Goal: Information Seeking & Learning: Learn about a topic

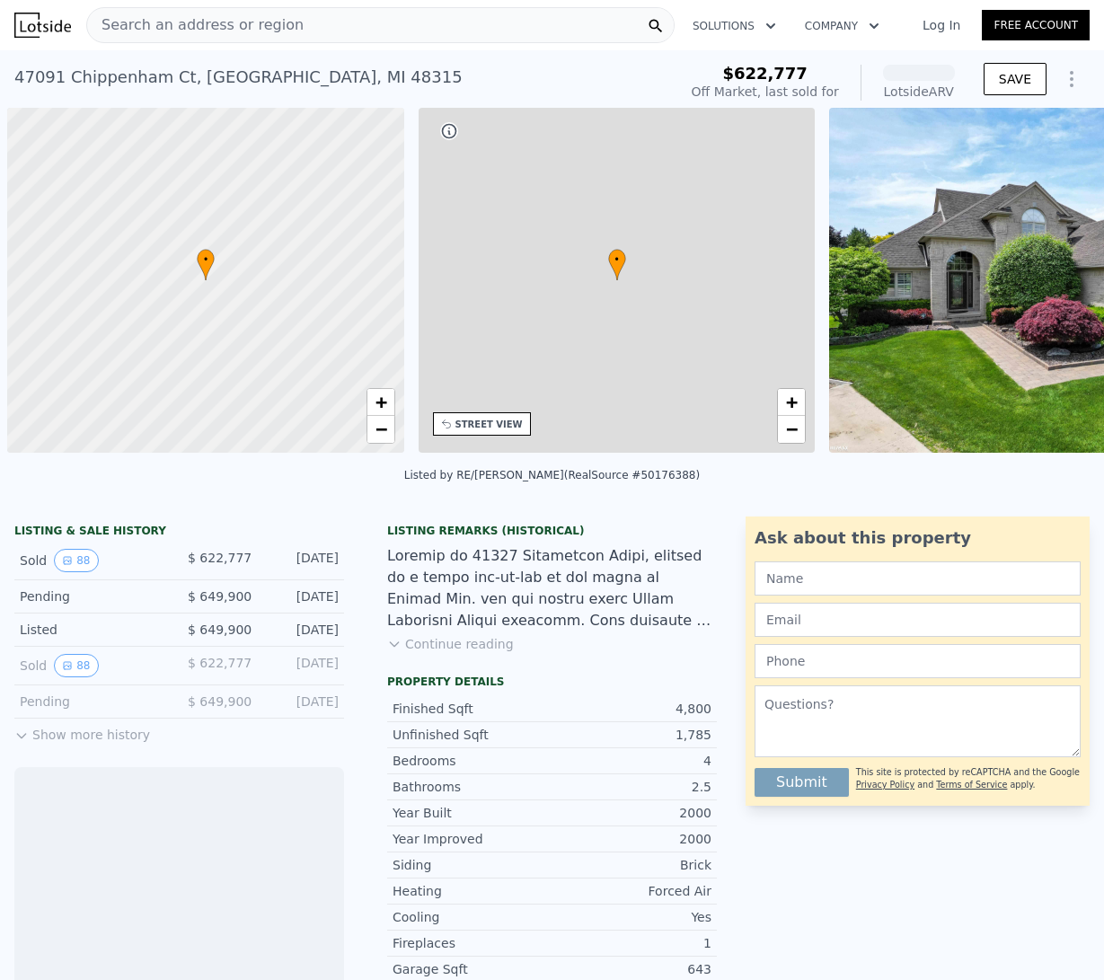
scroll to position [0, 7]
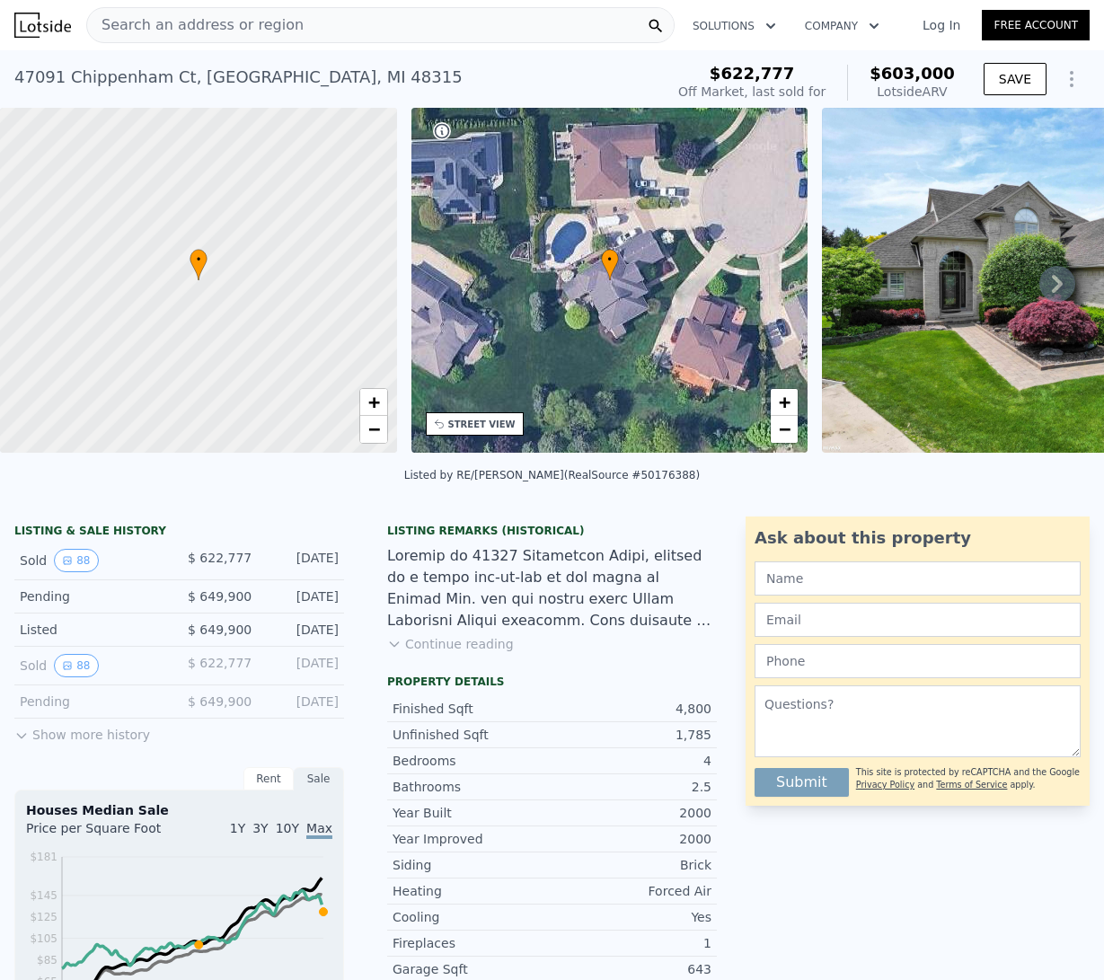
click at [277, 27] on span "Search an address or region" at bounding box center [195, 25] width 217 height 22
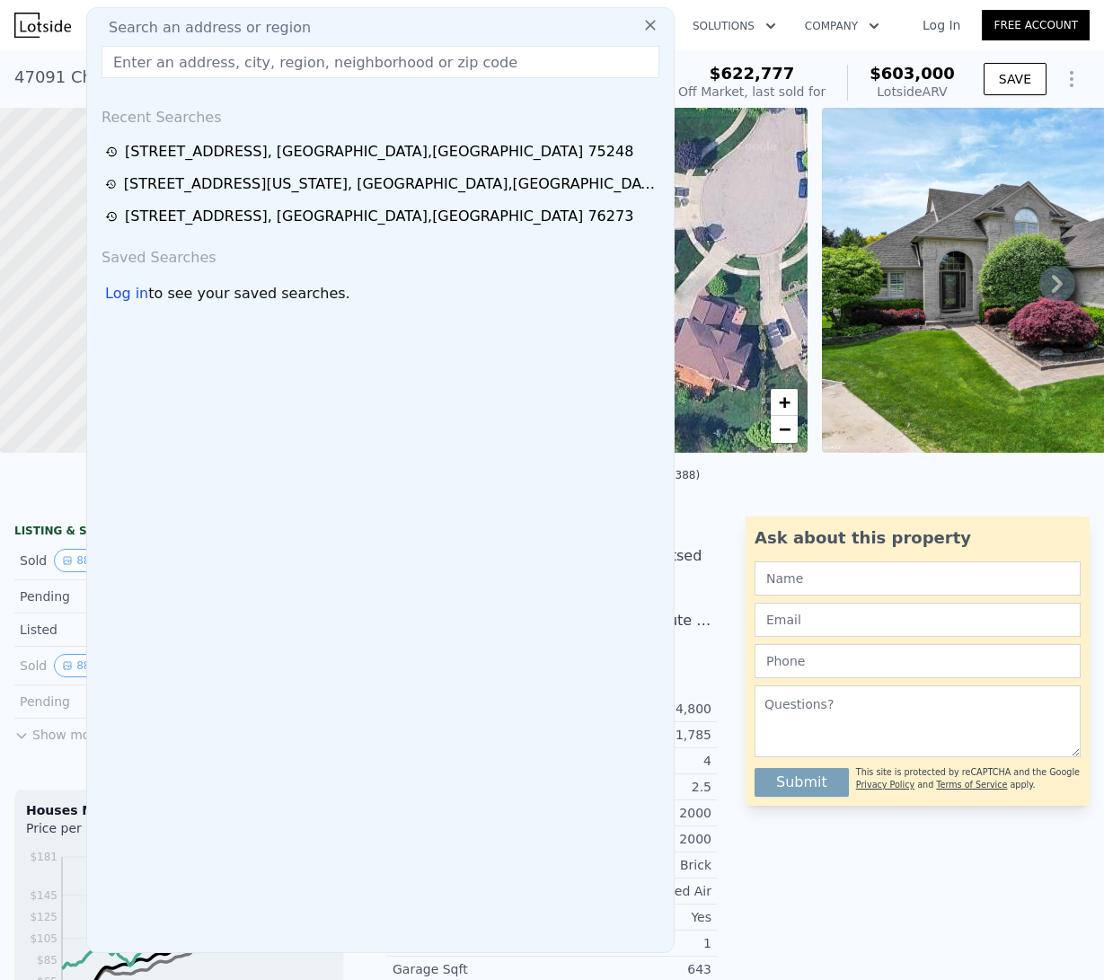
click at [272, 27] on span "Search an address or region" at bounding box center [202, 28] width 217 height 22
click at [313, 28] on div "Search an address or region" at bounding box center [380, 28] width 572 height 22
drag, startPoint x: 311, startPoint y: 26, endPoint x: 99, endPoint y: 19, distance: 212.2
click at [99, 19] on div "Search an address or region" at bounding box center [380, 28] width 572 height 22
copy span "Search an address or region"
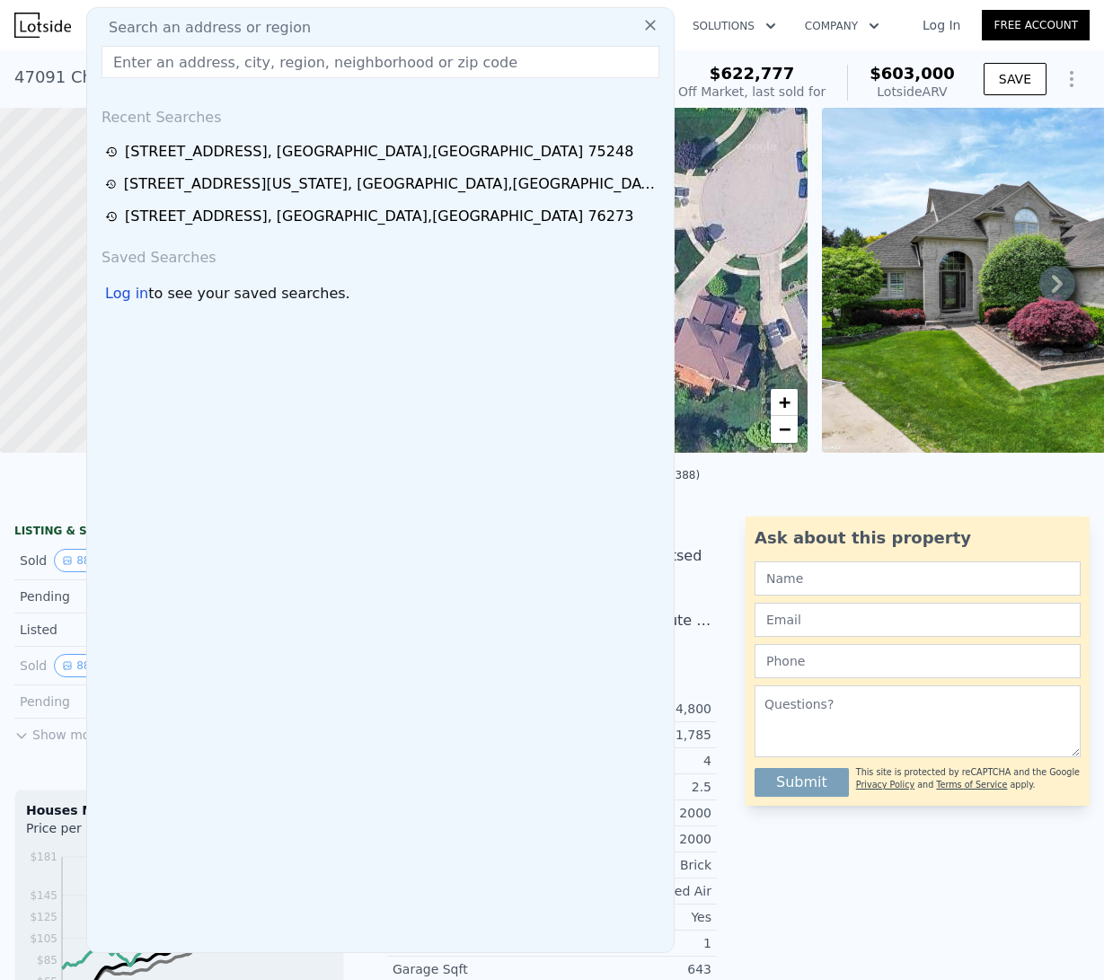
click at [190, 66] on input "text" at bounding box center [381, 62] width 558 height 32
paste input "Search an address or region"
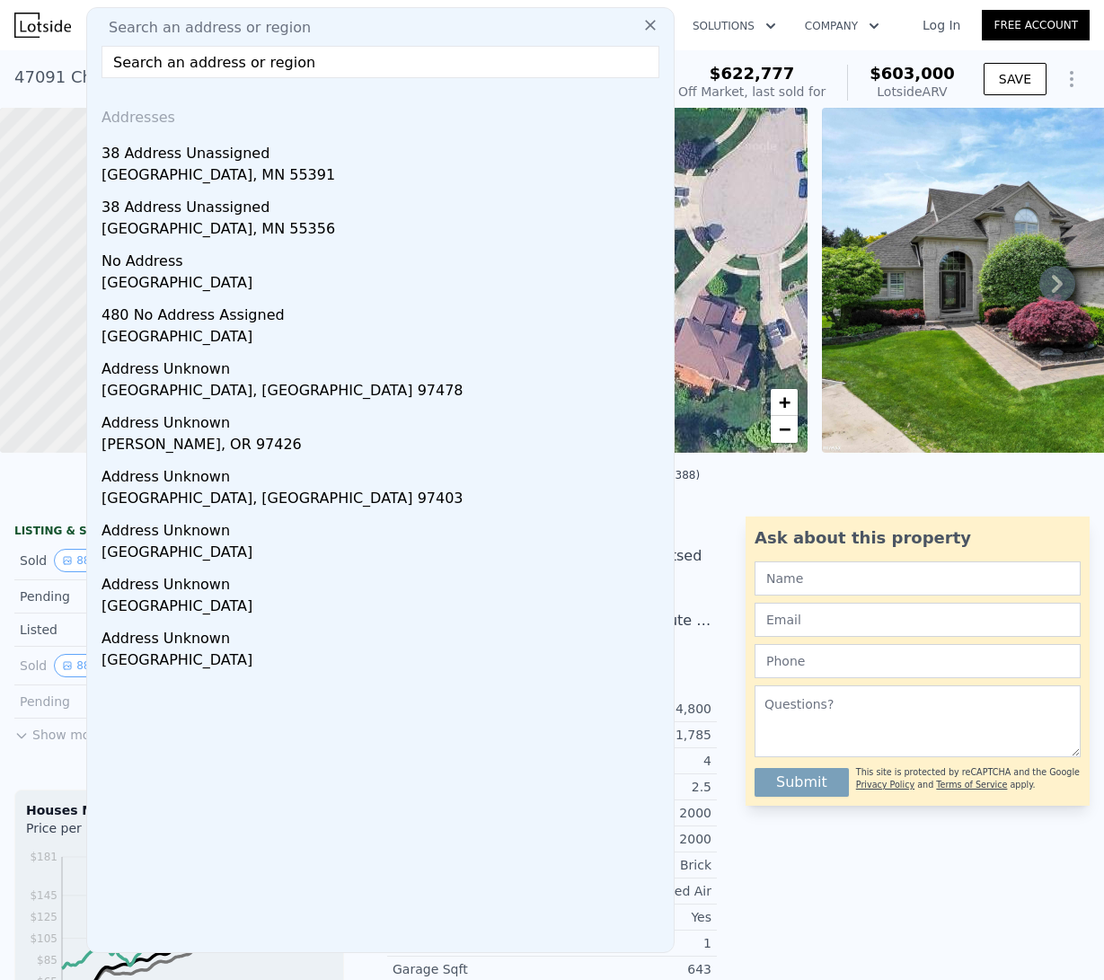
click at [113, 61] on input "Search an address or region" at bounding box center [381, 62] width 558 height 32
paste input "[STREET_ADDRESS]"
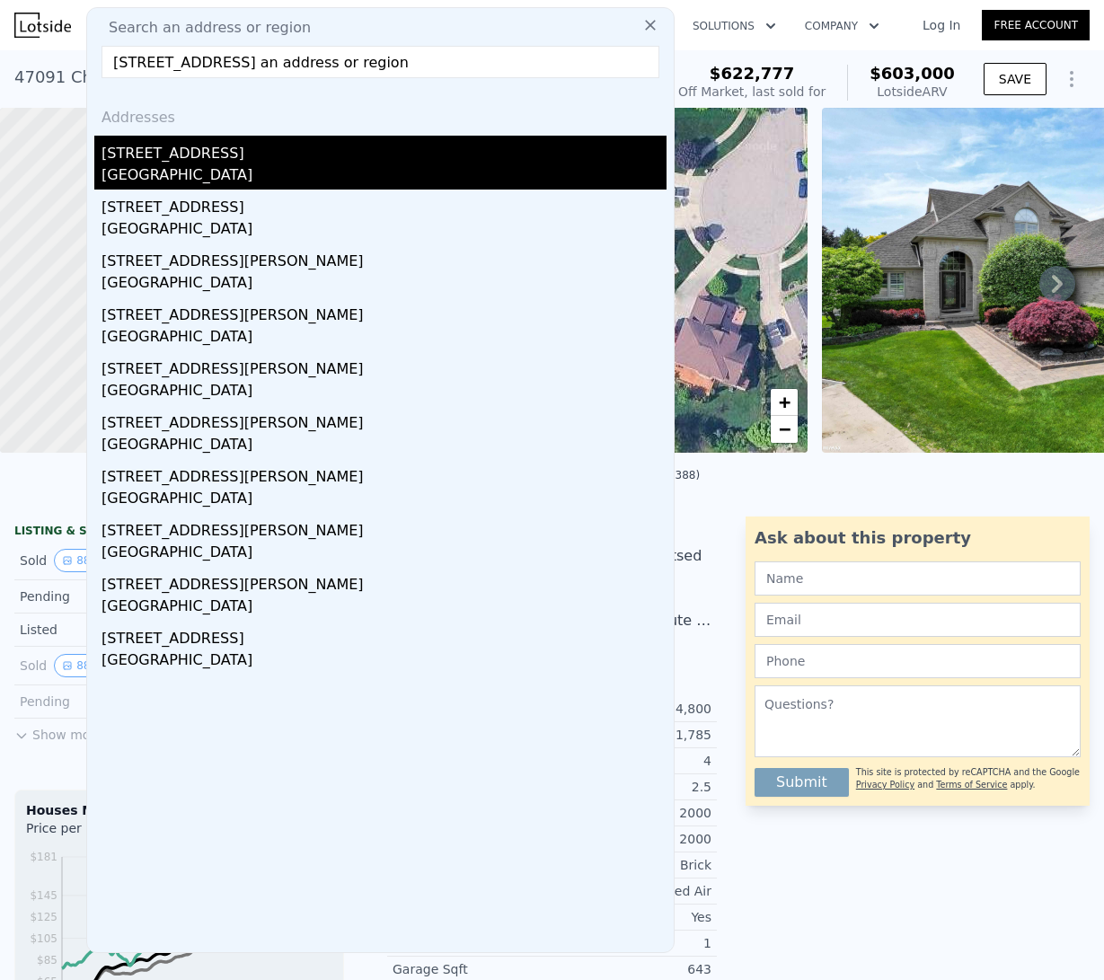
type input "[STREET_ADDRESS] an address or region"
click at [208, 168] on div "[GEOGRAPHIC_DATA]" at bounding box center [384, 176] width 565 height 25
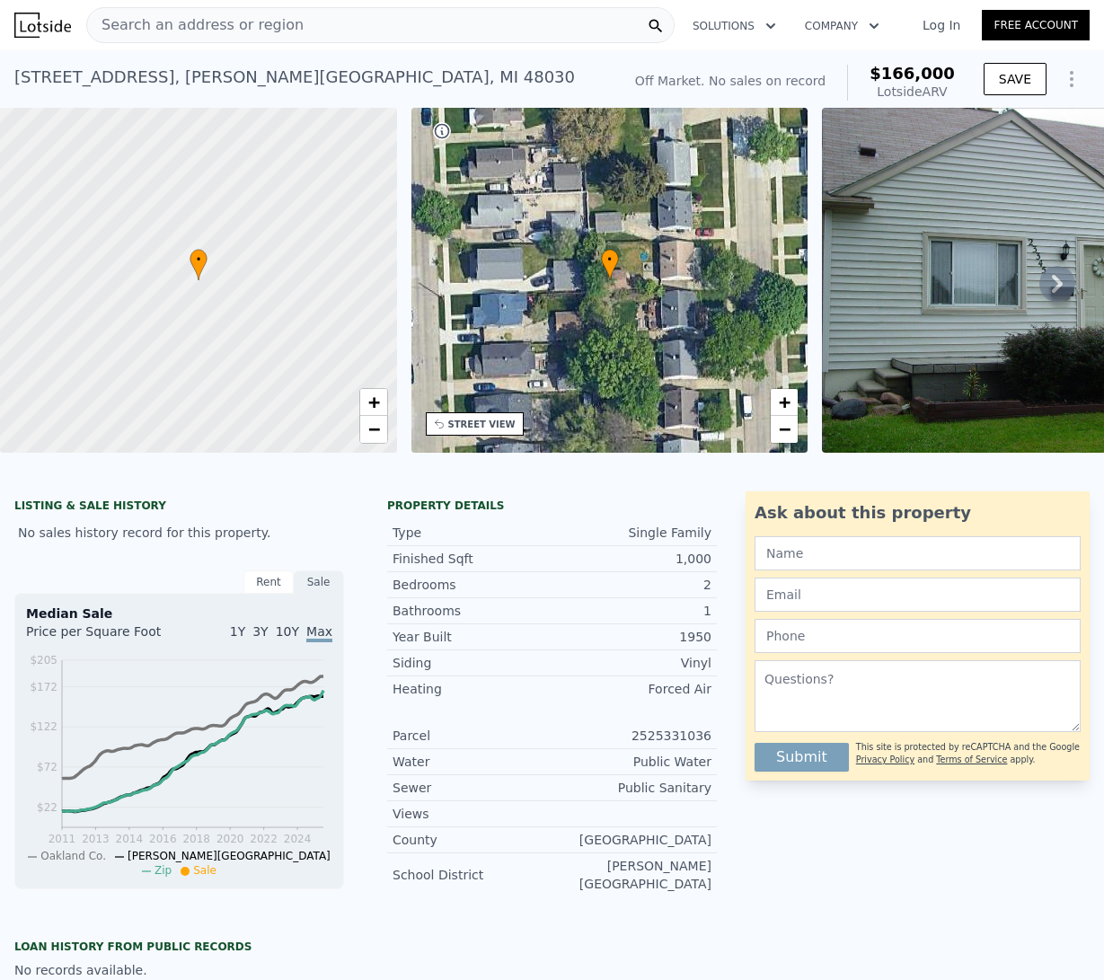
click at [1044, 289] on icon at bounding box center [1058, 284] width 36 height 36
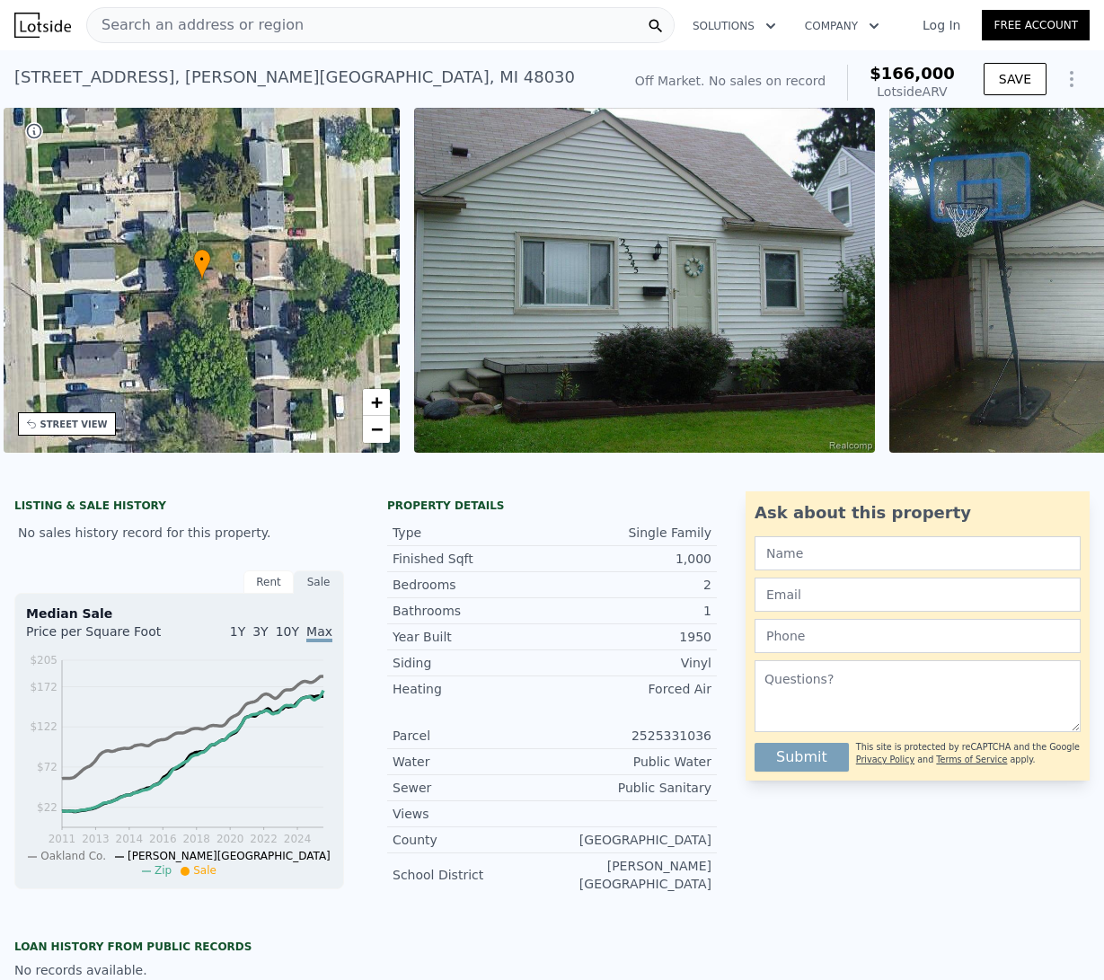
scroll to position [0, 418]
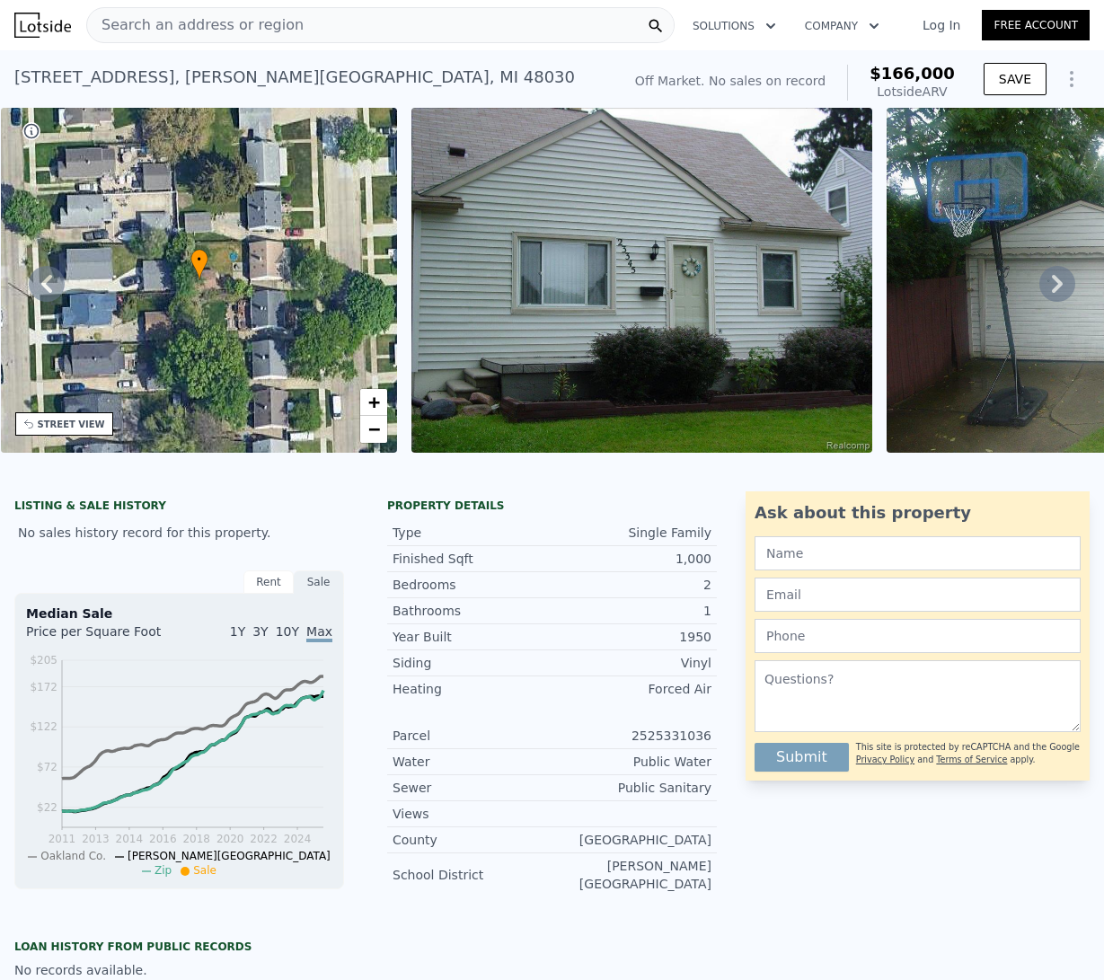
click at [1052, 292] on icon at bounding box center [1057, 284] width 11 height 18
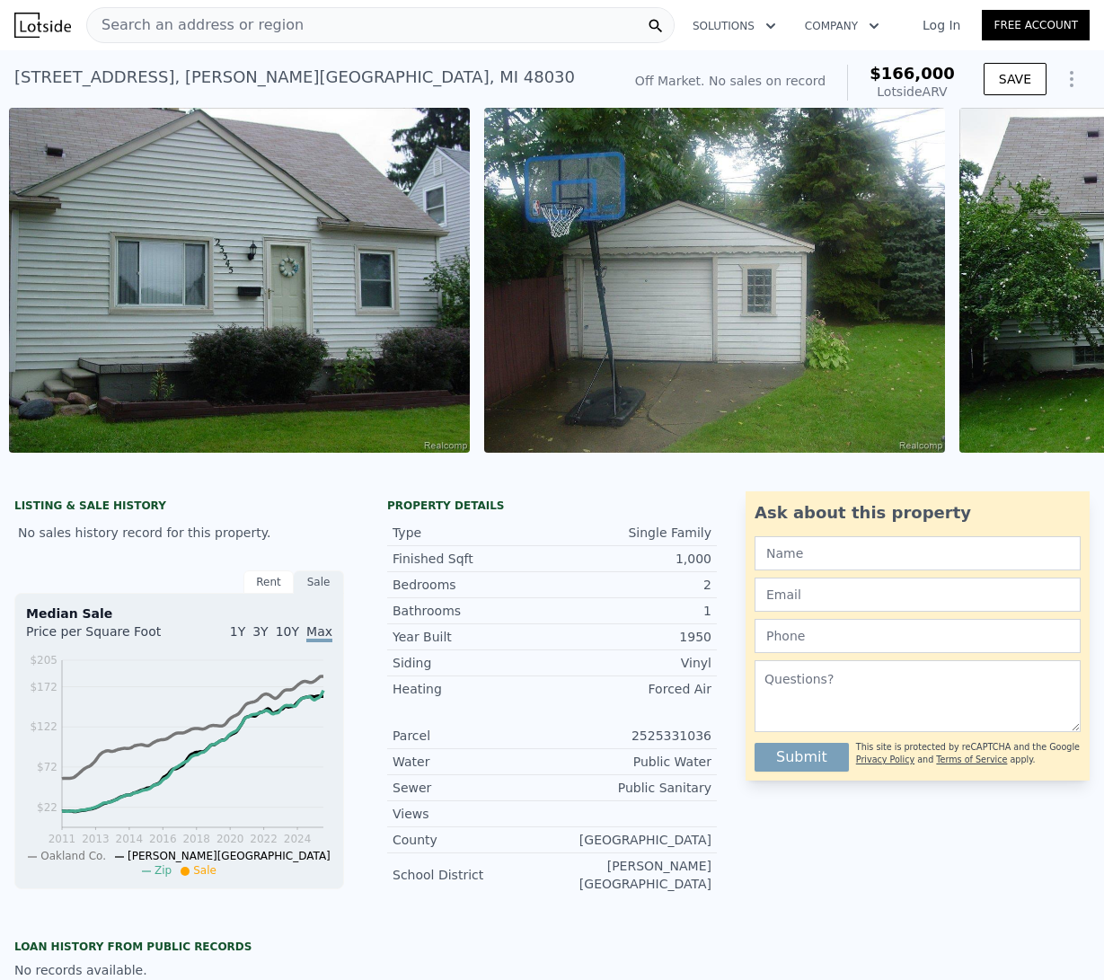
scroll to position [0, 822]
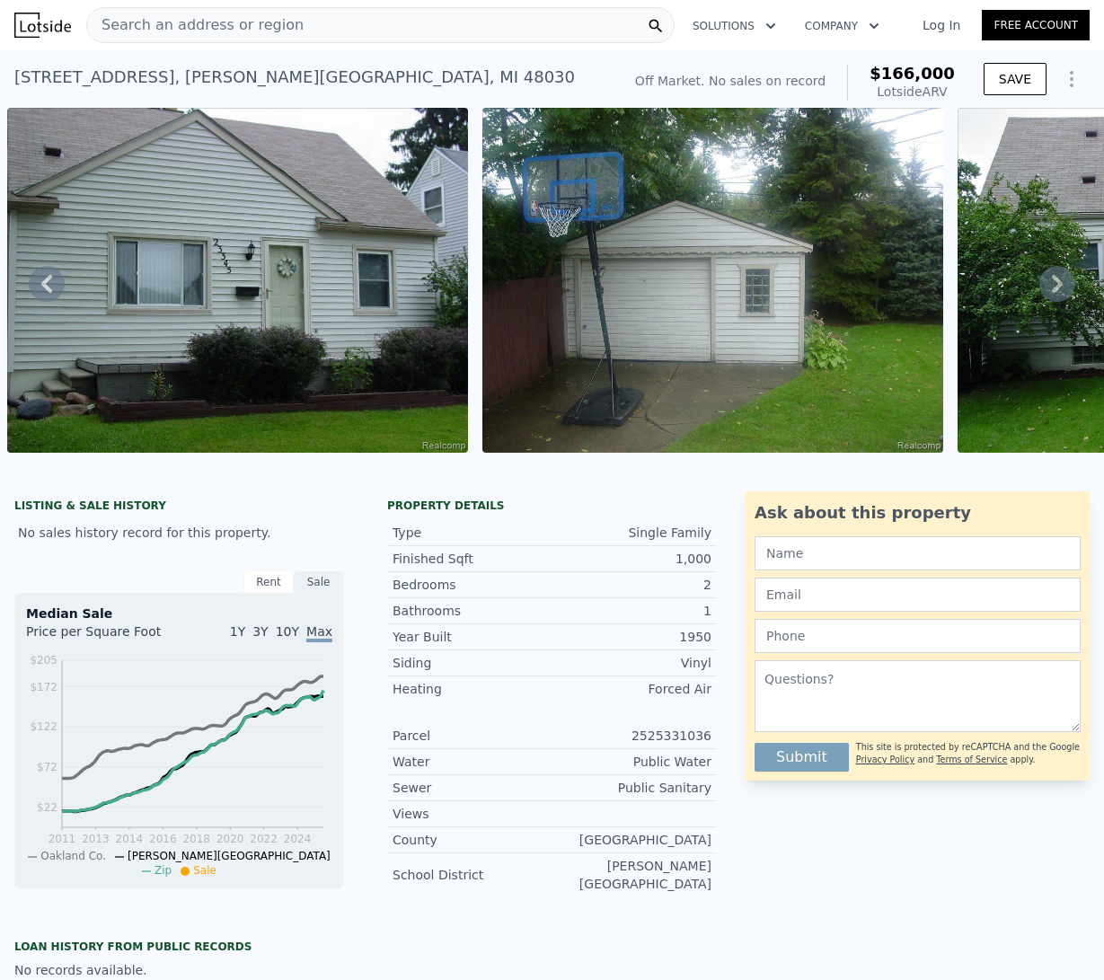
click at [1052, 292] on icon at bounding box center [1057, 284] width 11 height 18
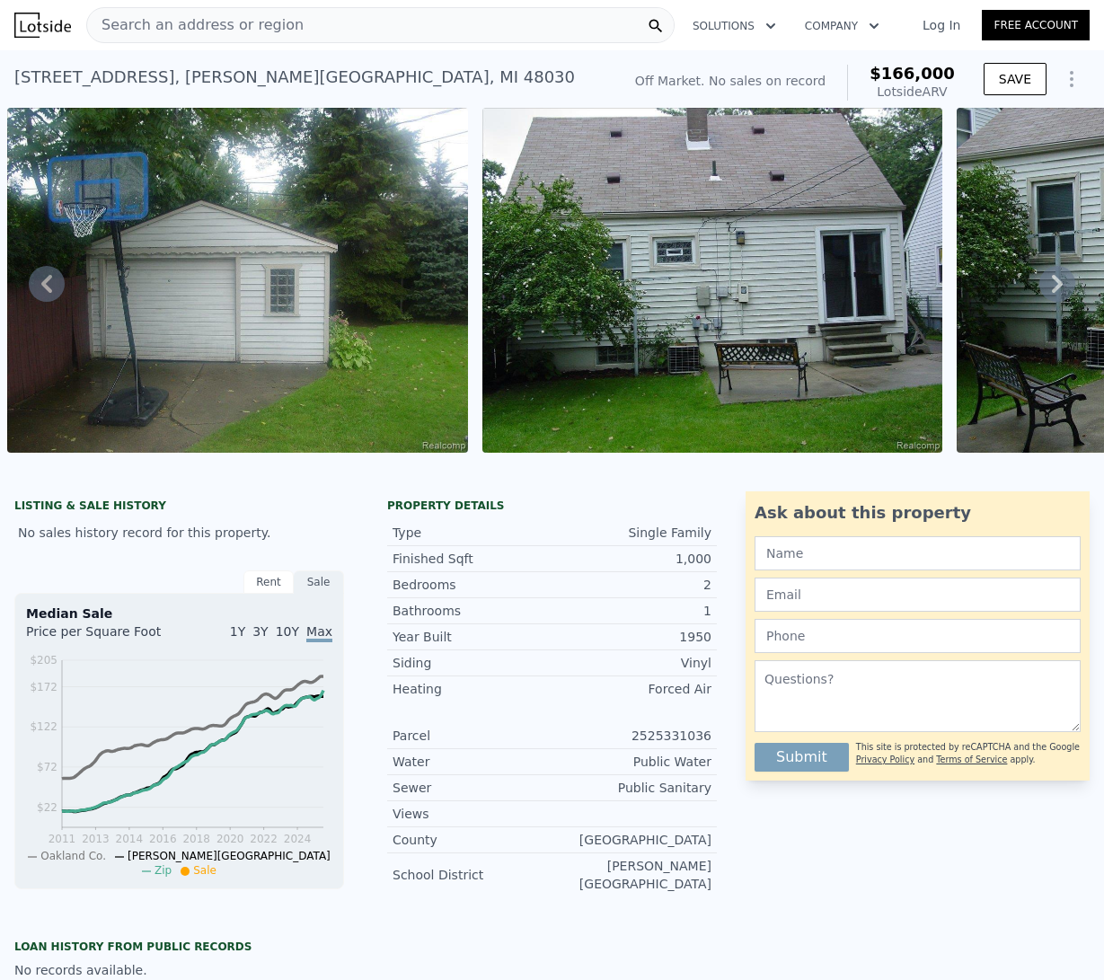
click at [1052, 292] on icon at bounding box center [1057, 284] width 11 height 18
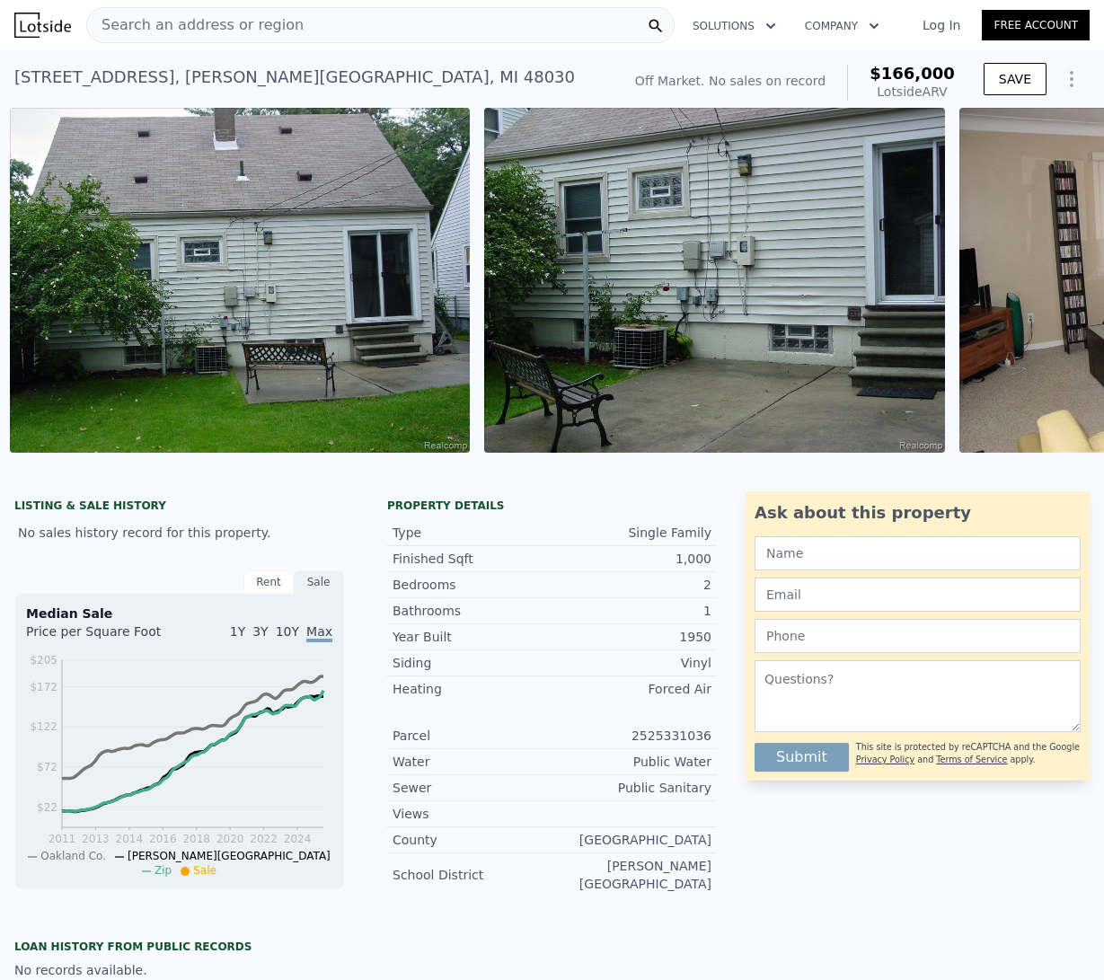
scroll to position [0, 1772]
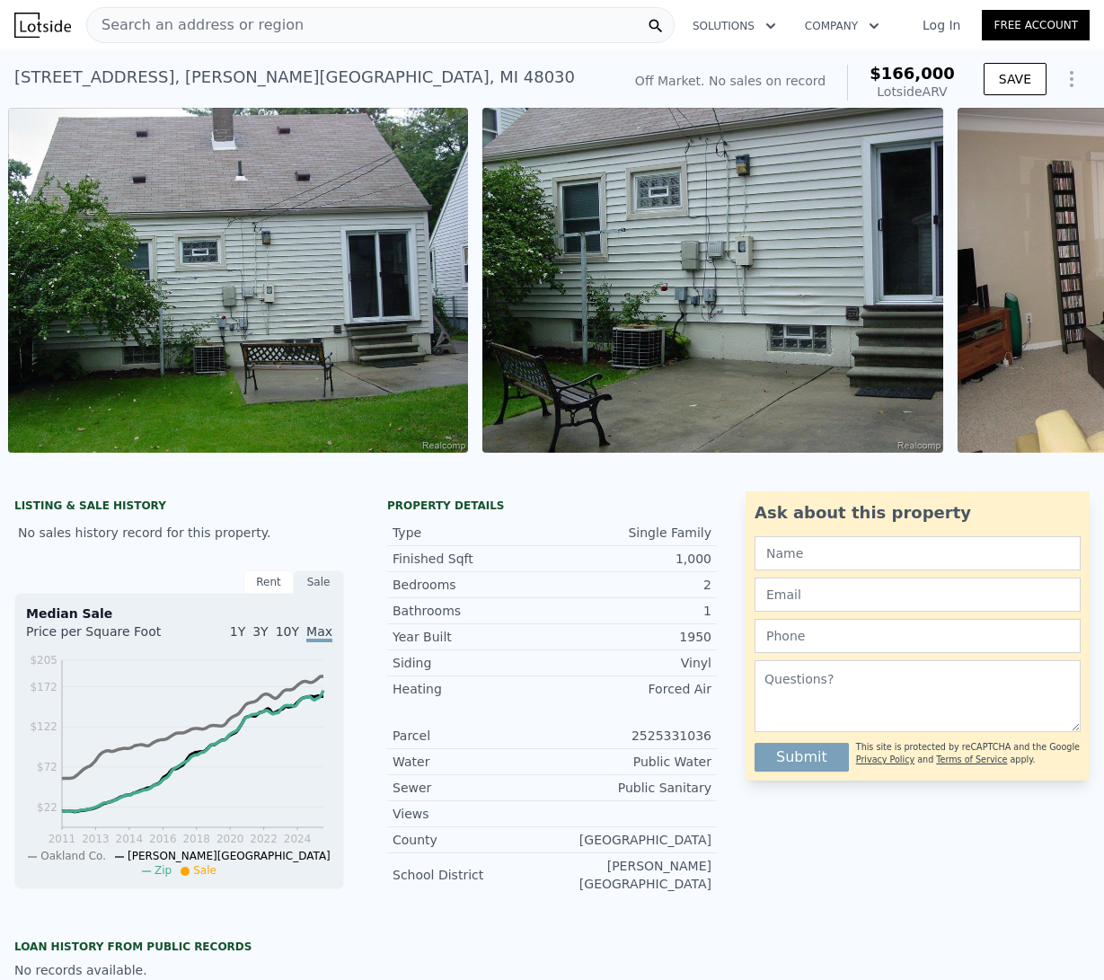
click at [1045, 292] on div "• + − • + − STREET VIEW Loading... SATELLITE VIEW" at bounding box center [552, 283] width 1104 height 351
click at [1052, 289] on icon at bounding box center [1057, 284] width 11 height 18
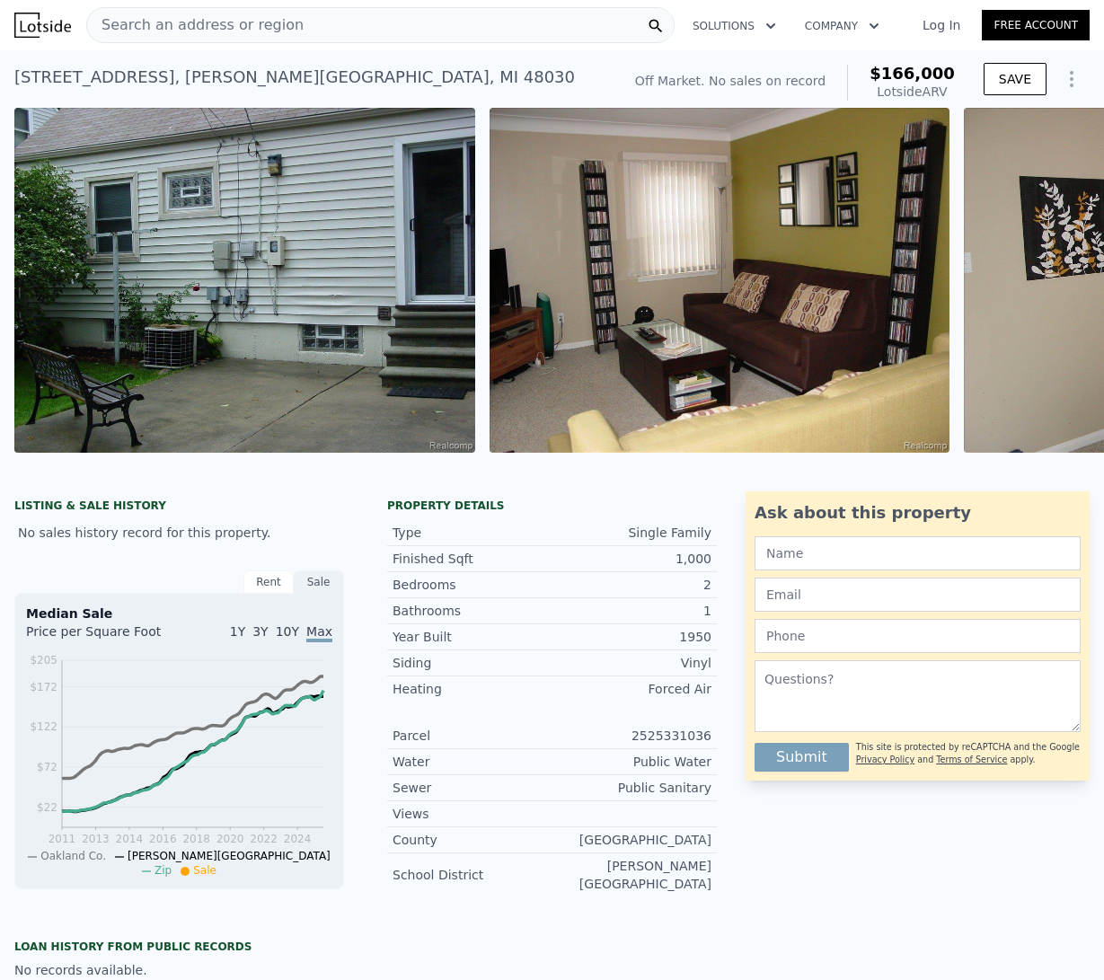
scroll to position [0, 2248]
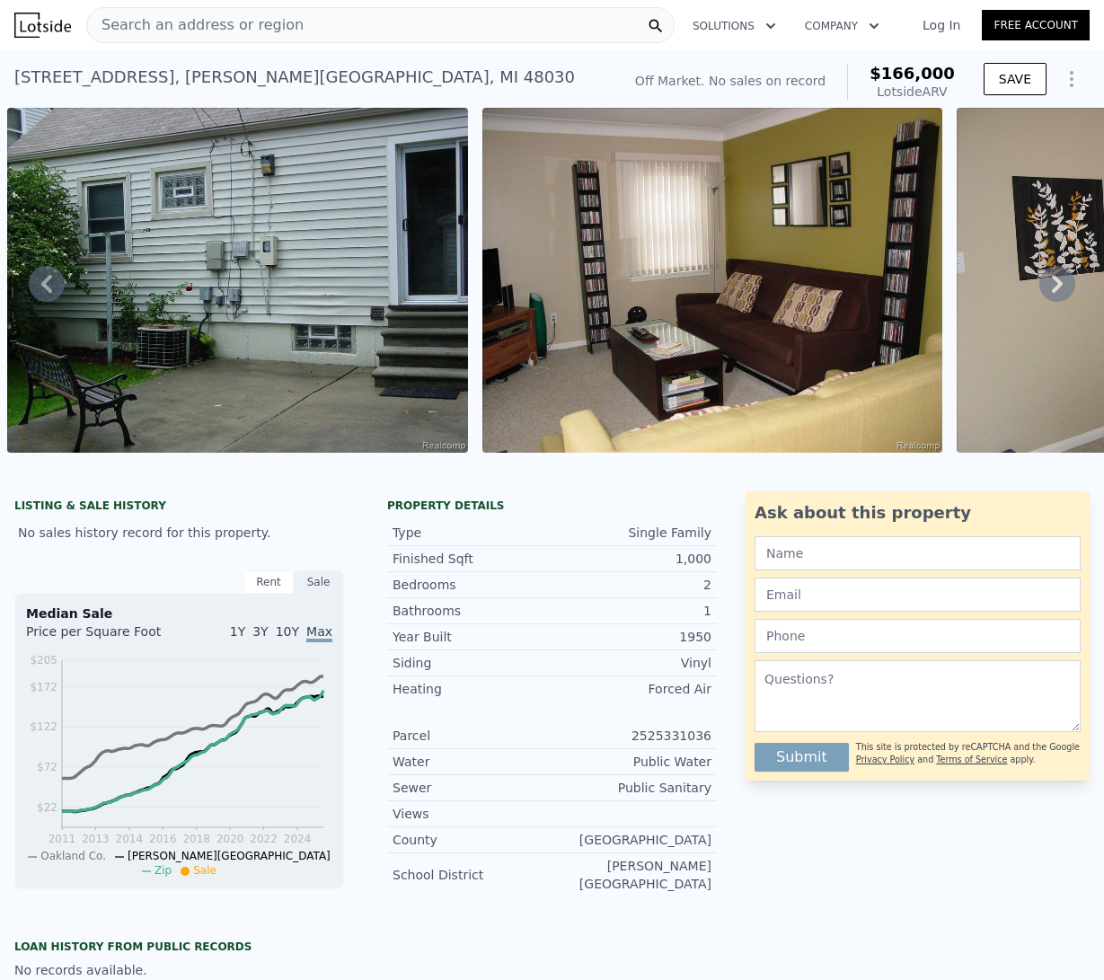
click at [1052, 289] on icon at bounding box center [1057, 284] width 11 height 18
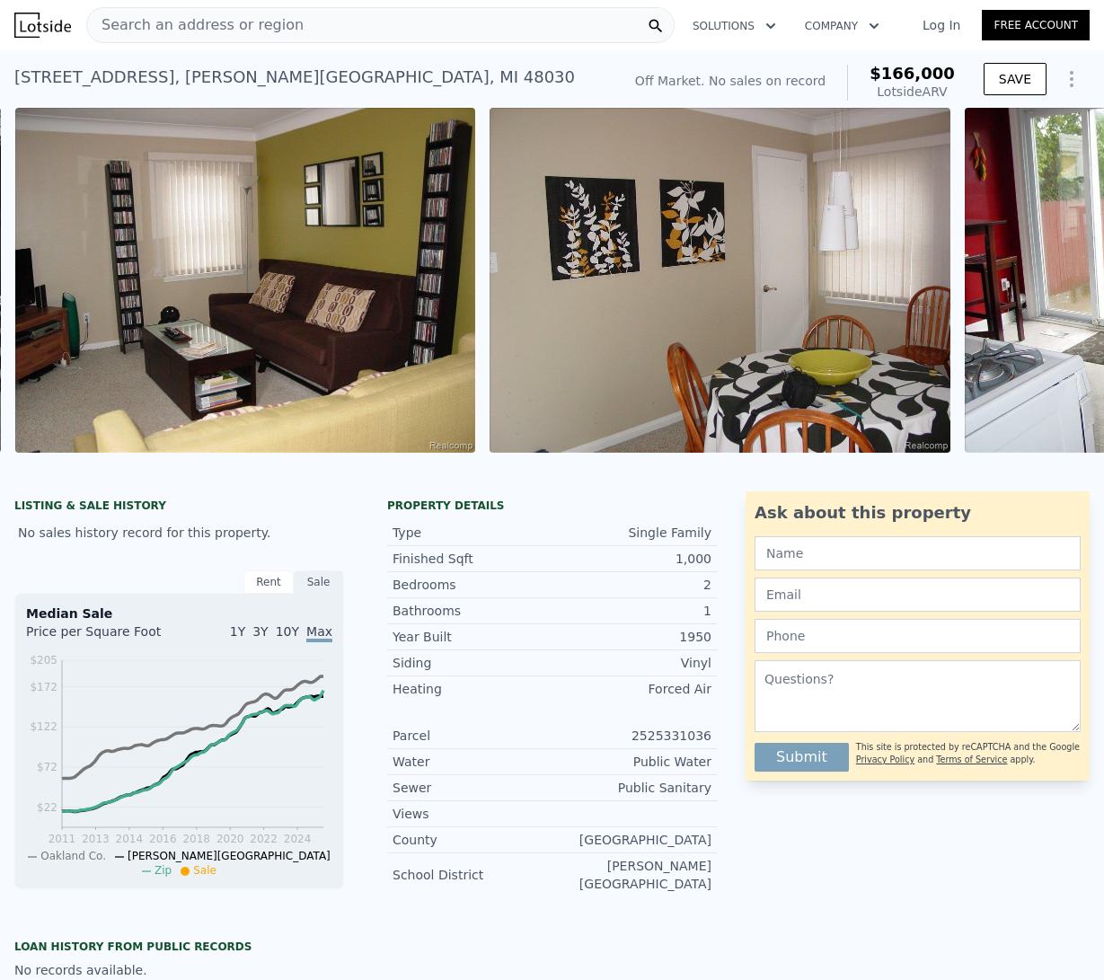
scroll to position [0, 2723]
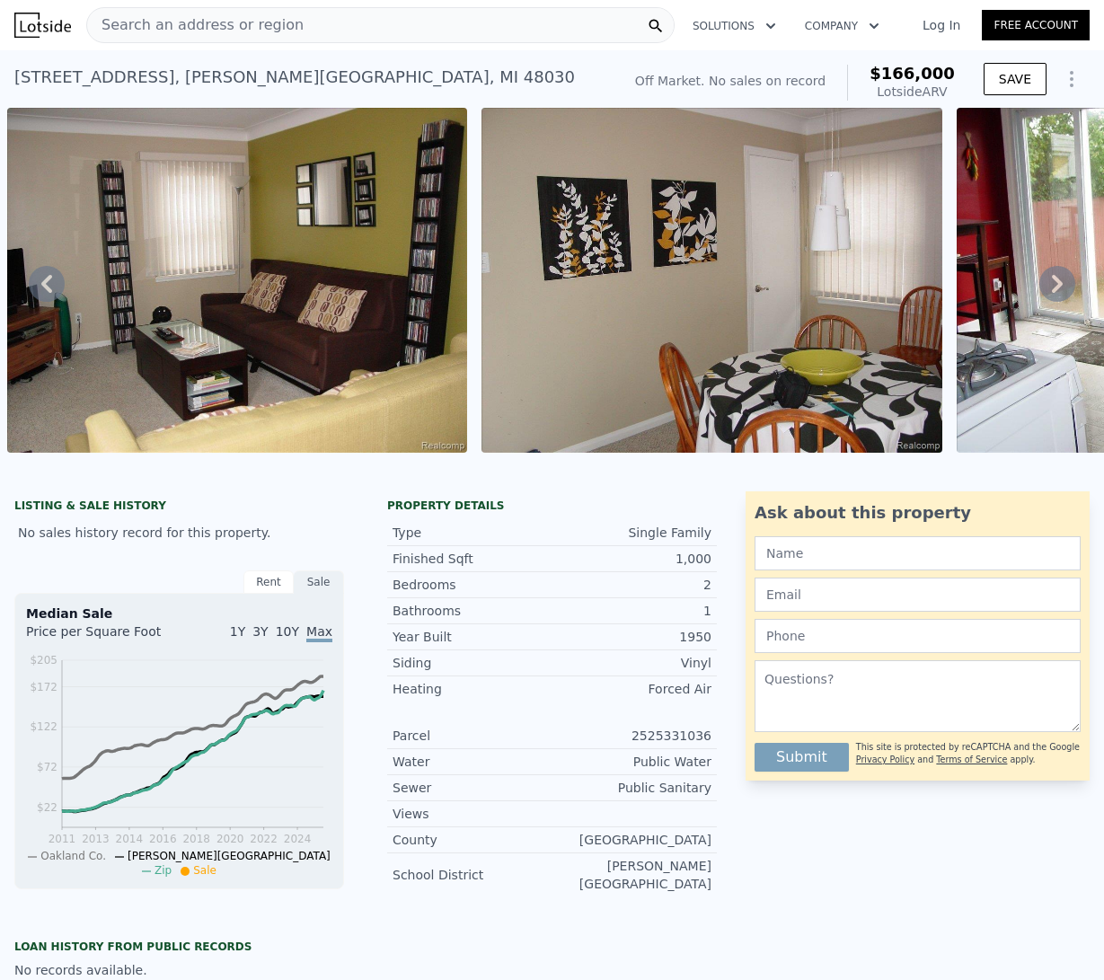
click at [1052, 288] on icon at bounding box center [1057, 284] width 11 height 18
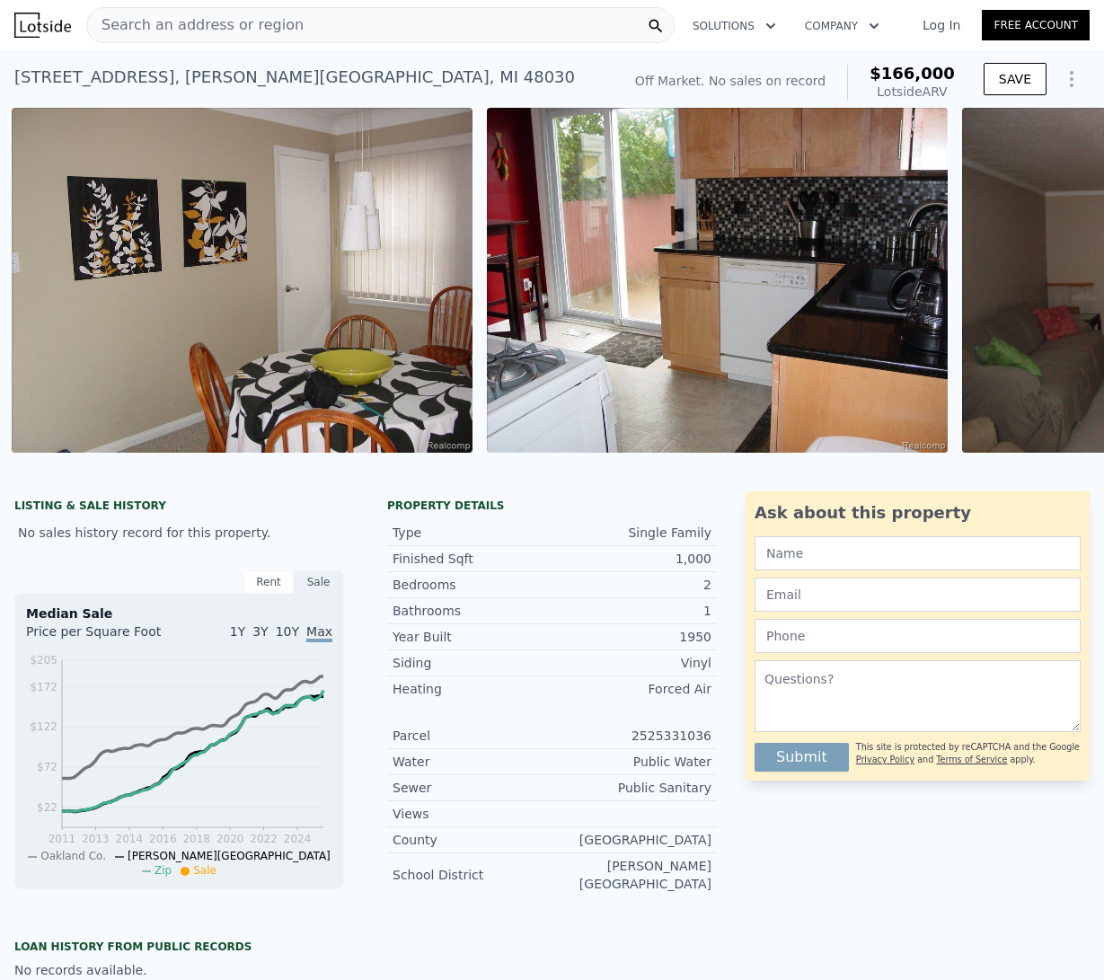
scroll to position [0, 3197]
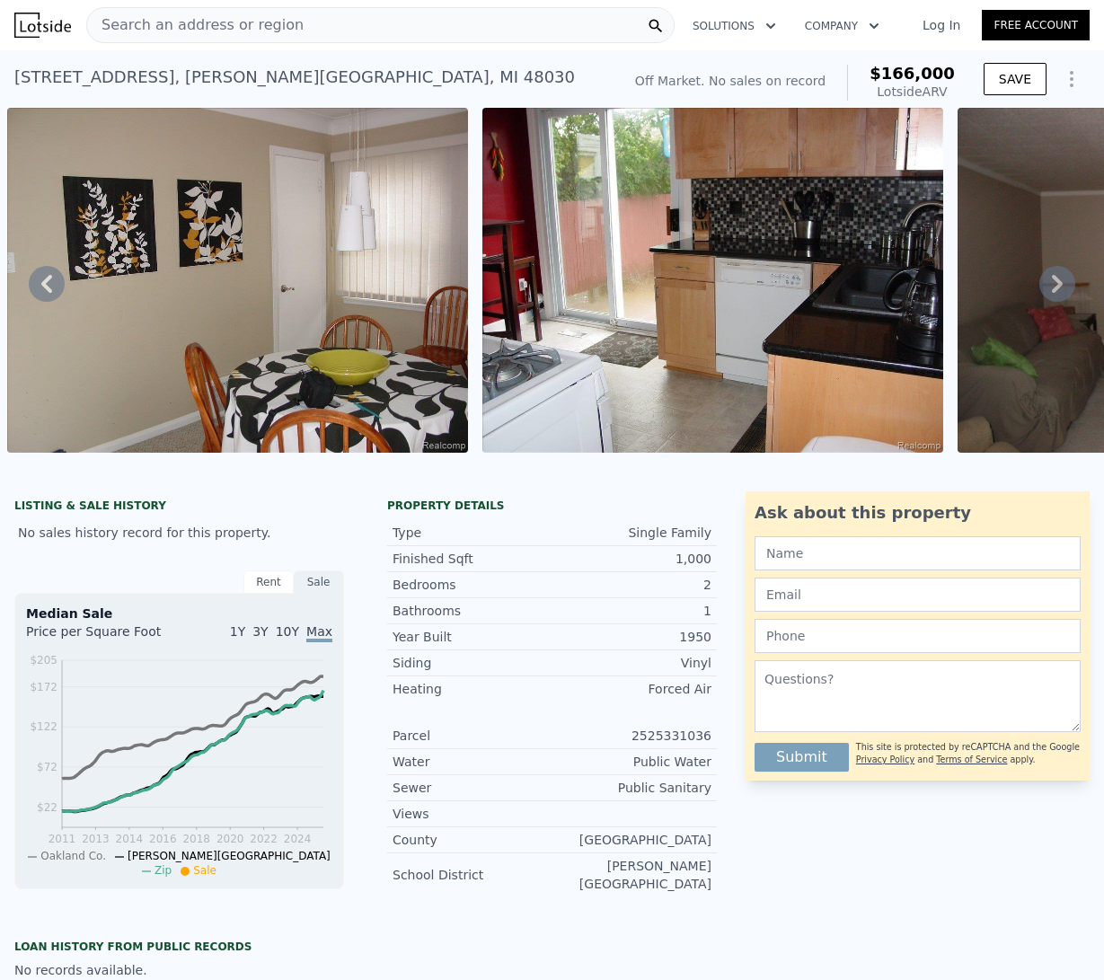
click at [1052, 288] on icon at bounding box center [1057, 284] width 11 height 18
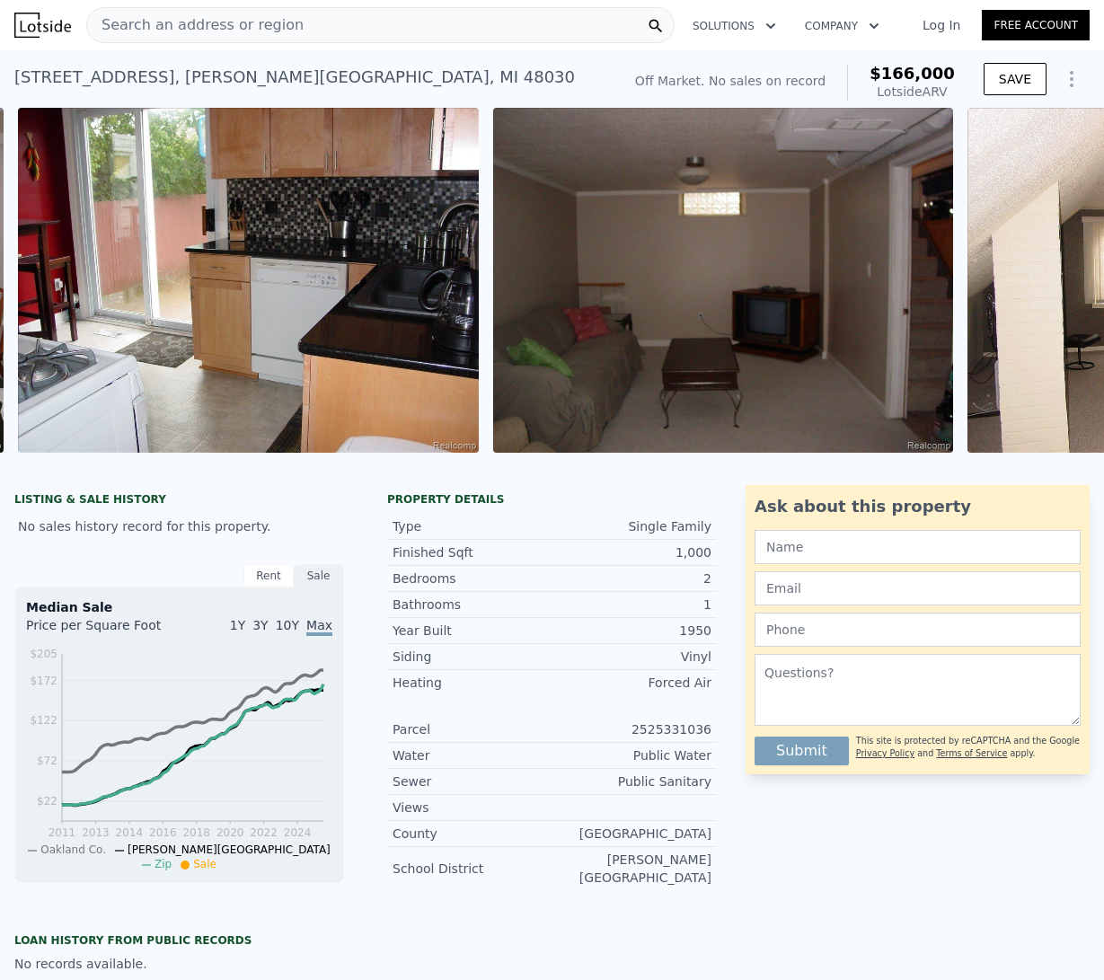
scroll to position [0, 3673]
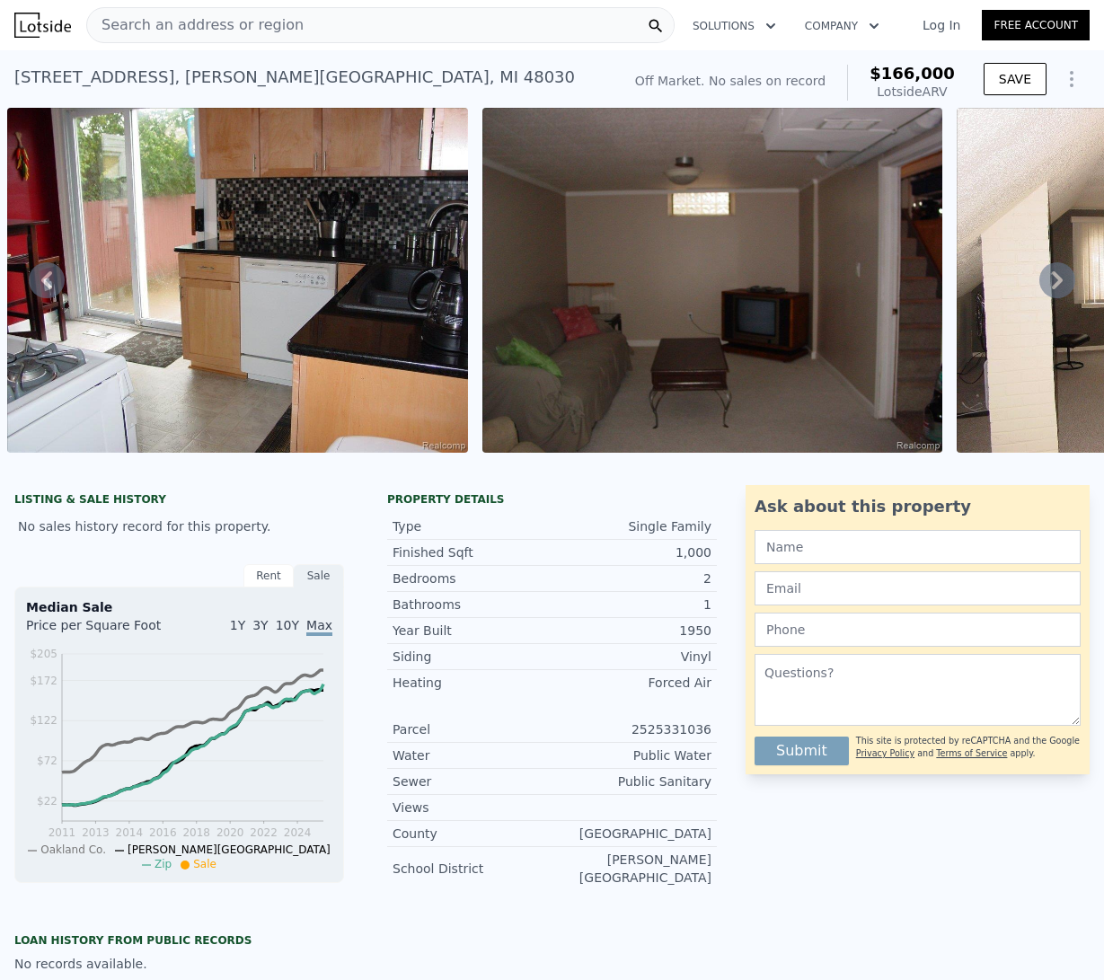
click at [1052, 285] on icon at bounding box center [1057, 280] width 11 height 18
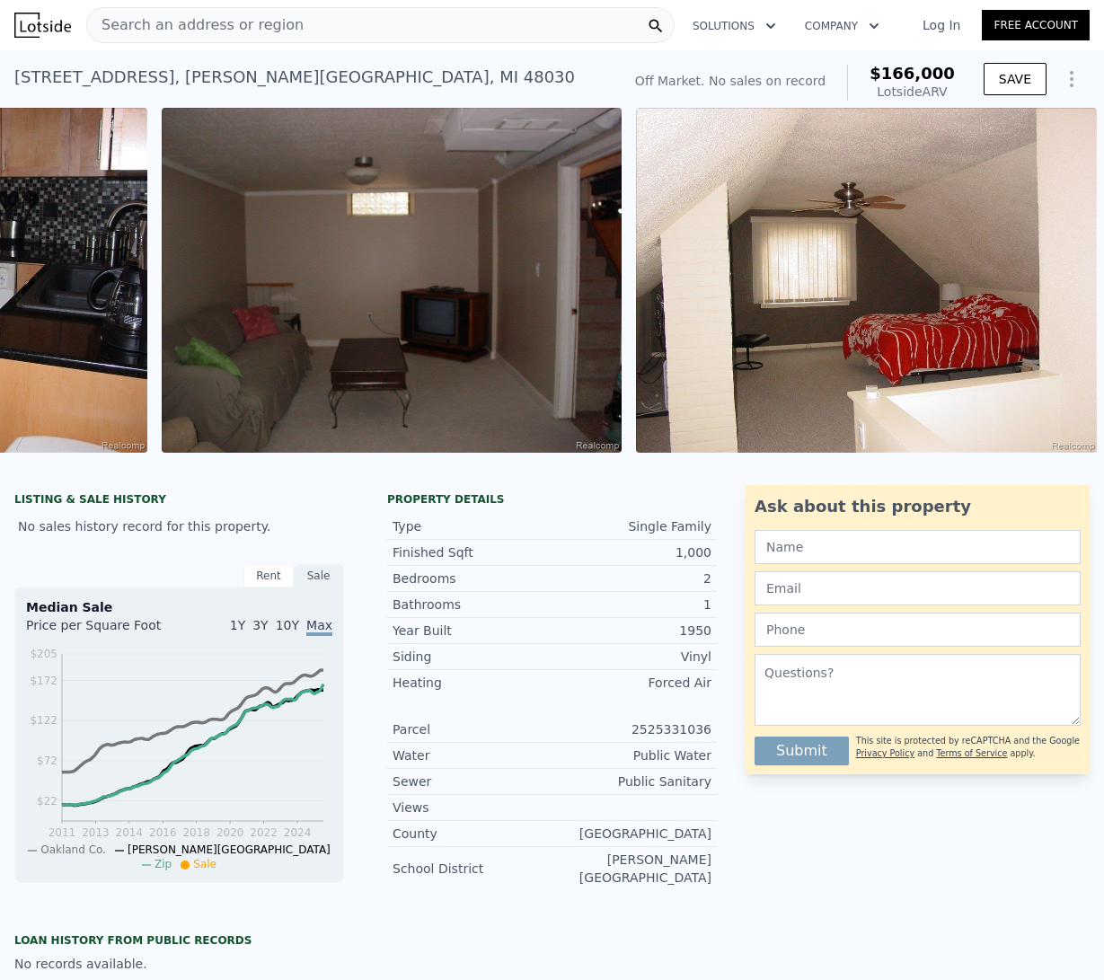
scroll to position [0, 4007]
click at [1045, 285] on img at bounding box center [866, 280] width 461 height 345
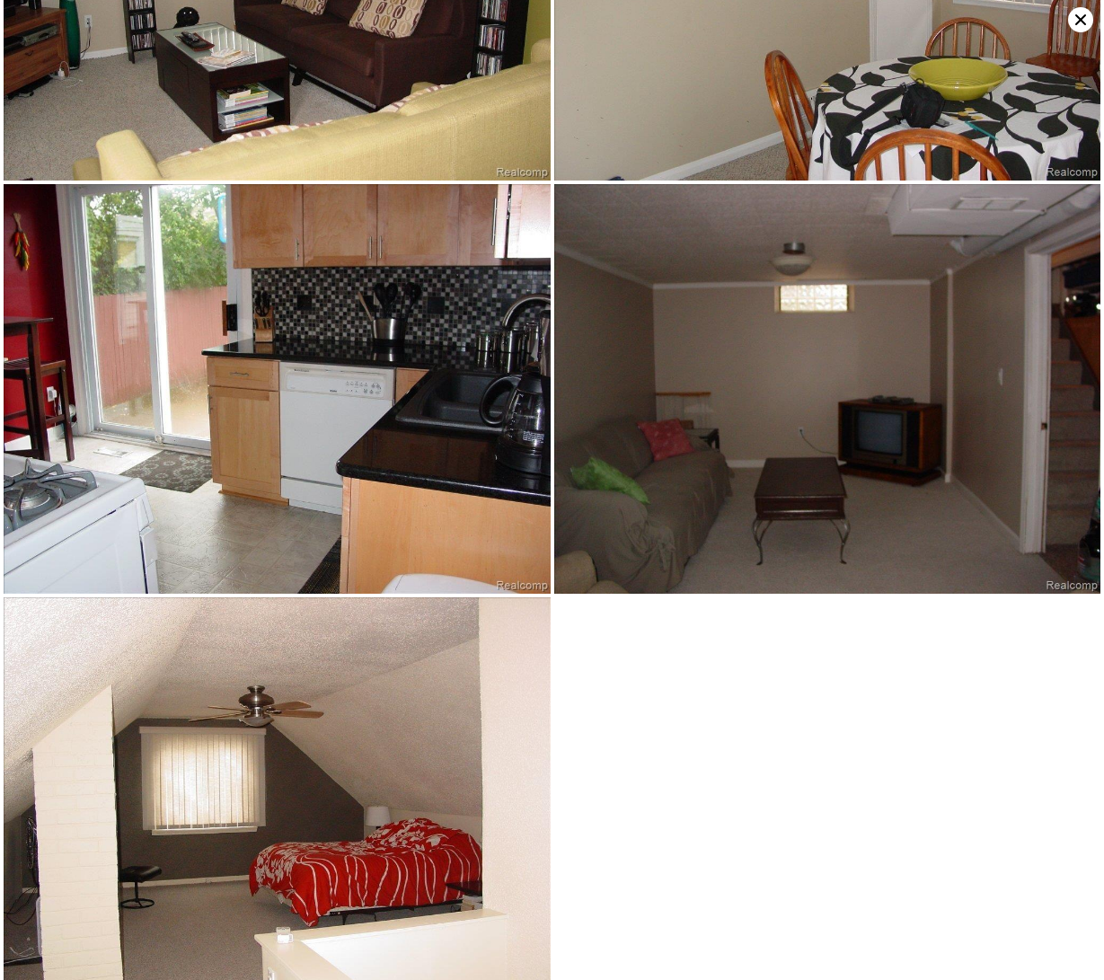
scroll to position [1057, 0]
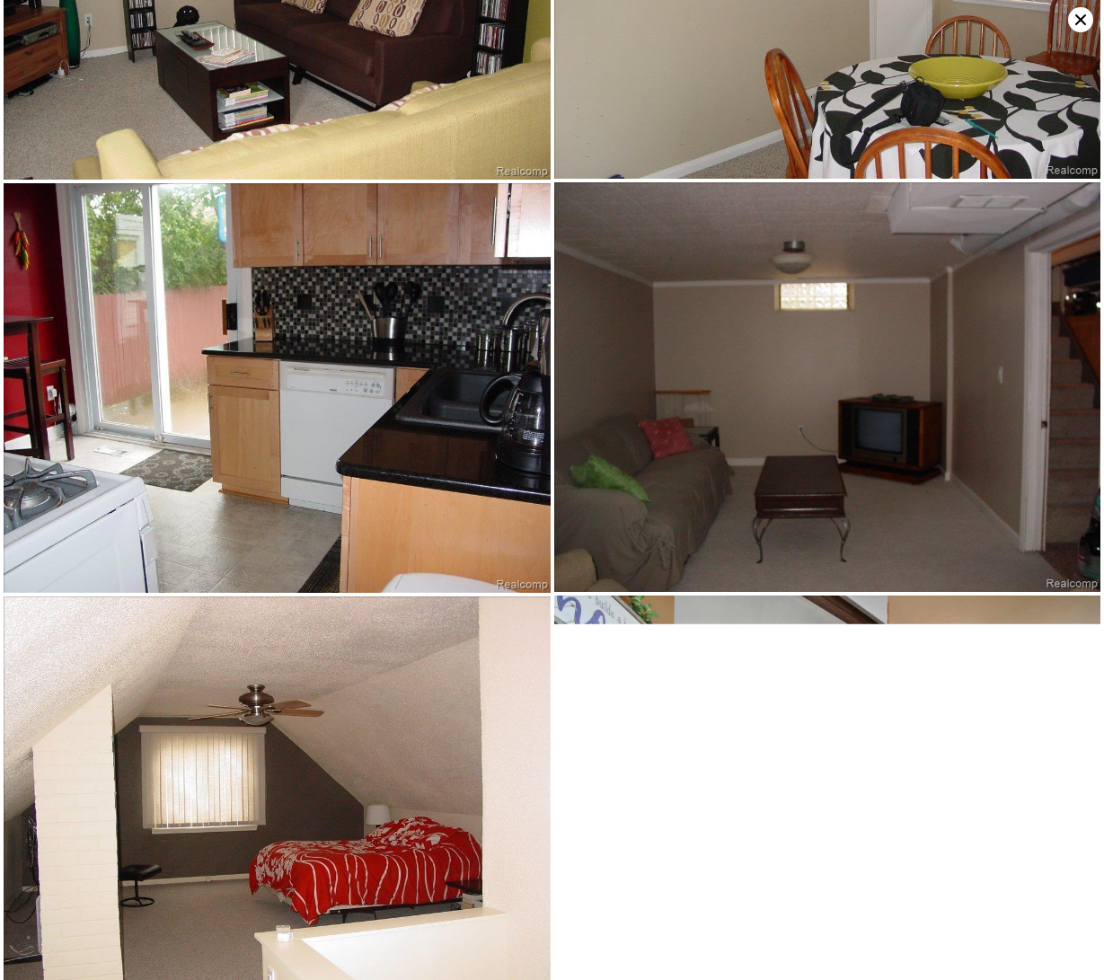
type input "3"
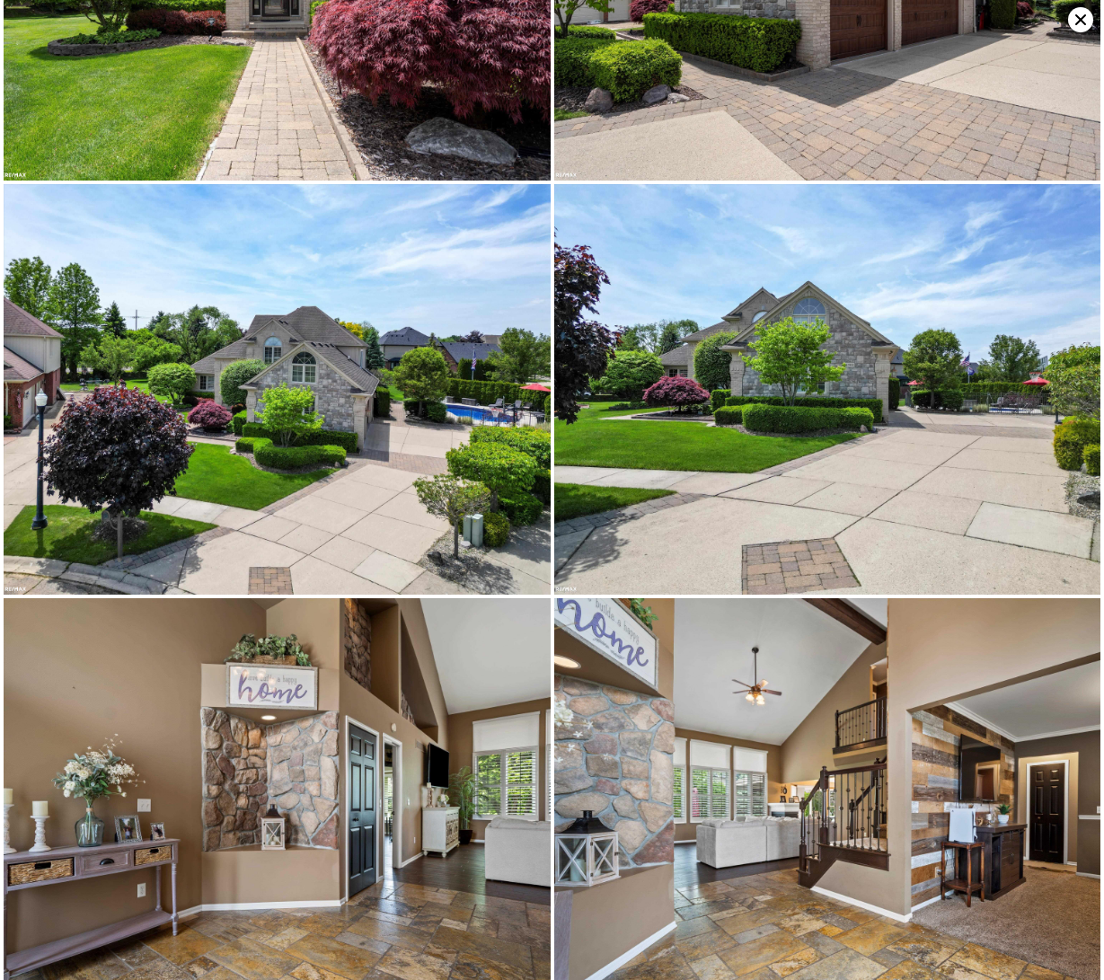
type input "2"
type input "3.5"
type input "3560"
type input "4793"
type input "9583.2"
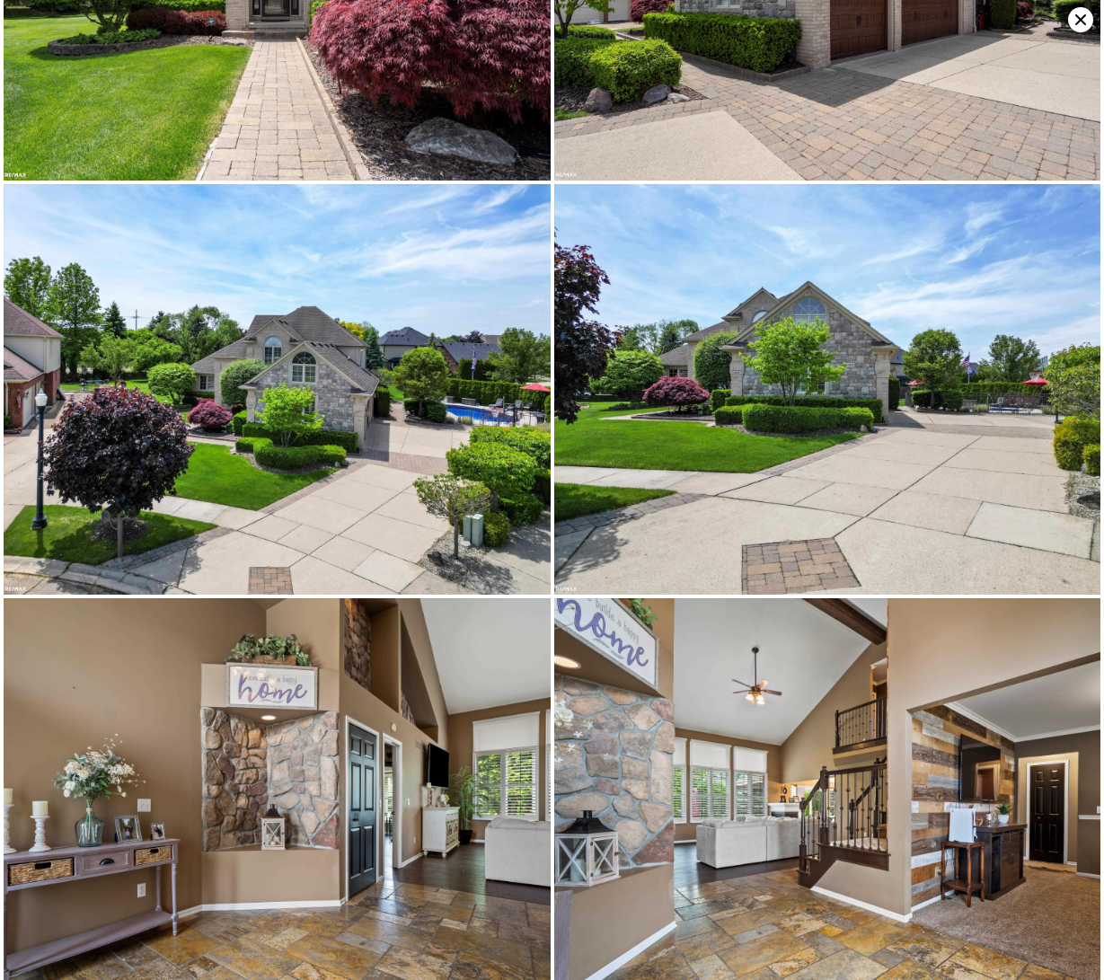
type input "23522.4"
type input "$ 603,000"
type input "5"
type input "-$ 99,865"
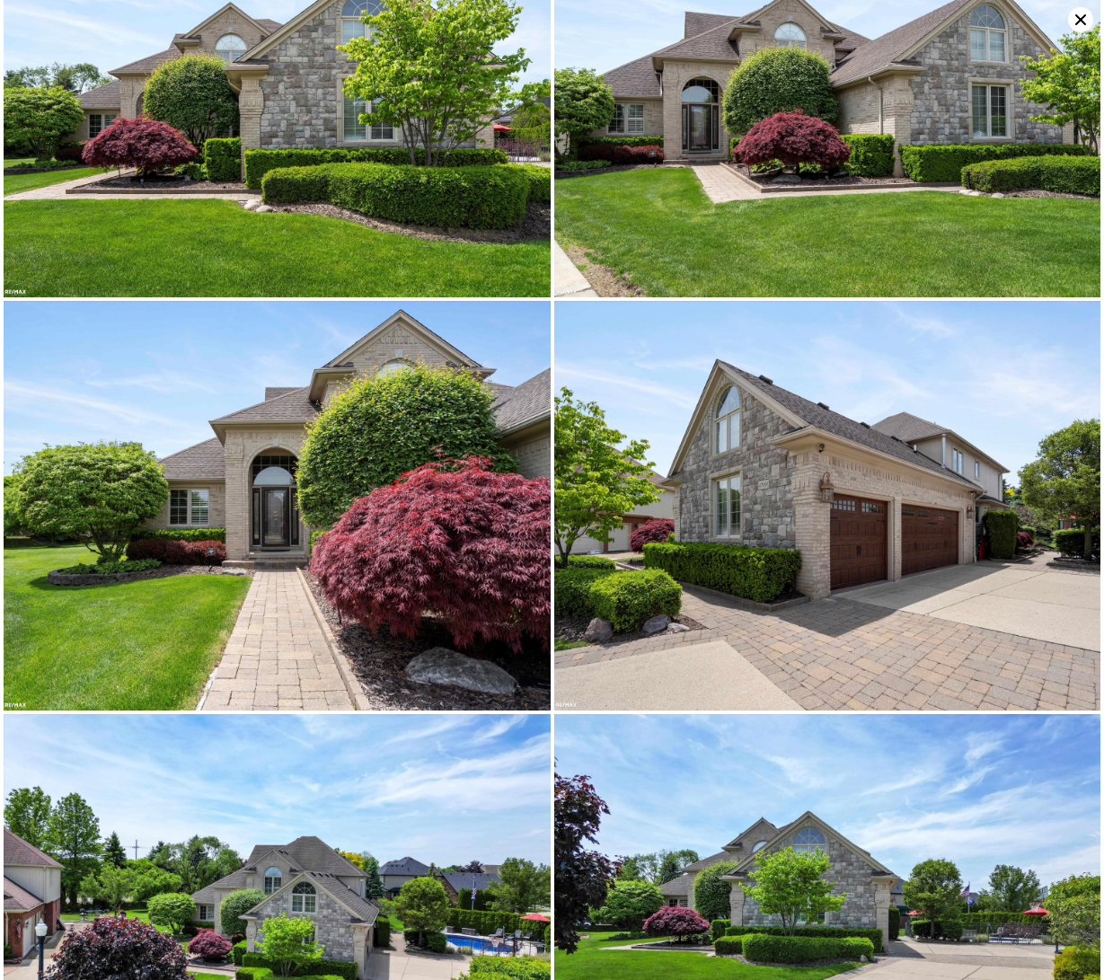
scroll to position [409, 0]
